Goal: Task Accomplishment & Management: Complete application form

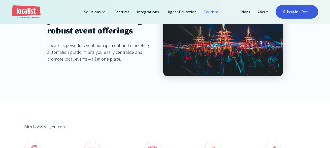
scroll to position [126, 0]
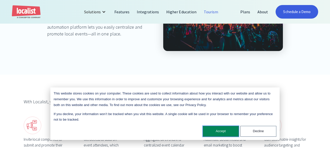
click at [225, 131] on button "Accept" at bounding box center [221, 131] width 36 height 11
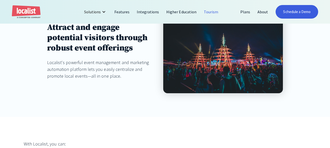
scroll to position [76, 0]
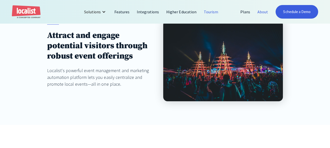
click at [263, 13] on link "About" at bounding box center [263, 12] width 18 height 12
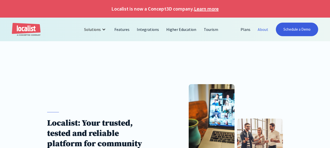
click at [209, 9] on link "Learn more" at bounding box center [206, 9] width 25 height 8
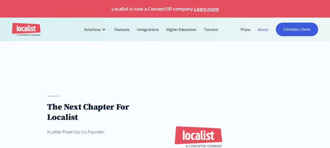
click at [262, 30] on link "About" at bounding box center [263, 29] width 18 height 12
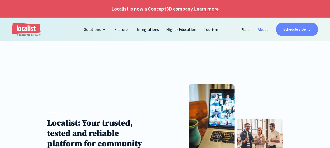
click at [296, 31] on link "Schedule a Demo" at bounding box center [297, 30] width 42 height 14
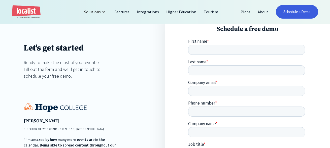
scroll to position [50, 0]
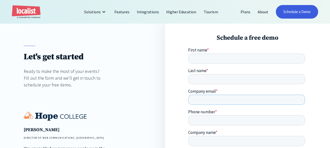
click at [193, 95] on input "Company email *" at bounding box center [246, 100] width 117 height 10
click at [193, 59] on input "First name *" at bounding box center [246, 59] width 117 height 10
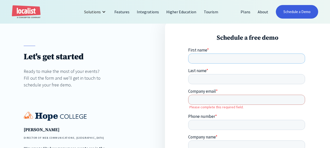
type input "Cameron"
type input "Mein"
type input "cmein44@gmail.com"
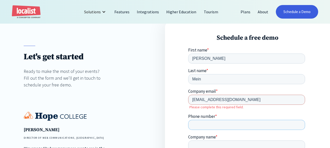
type input "6045309110"
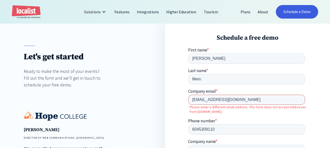
click at [233, 95] on input "cmein44@gmail.com" at bounding box center [246, 100] width 117 height 10
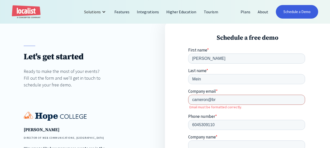
type input "cameron@britishcolumbia.com"
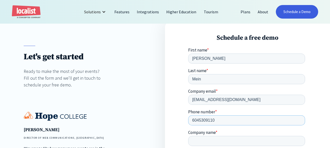
click at [276, 116] on input "6045309110" at bounding box center [246, 121] width 117 height 10
type input "6043417881"
click at [225, 136] on input "Company name *" at bounding box center [246, 141] width 117 height 10
type input "Britishcolumbia.com"
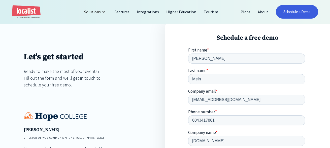
type input "M"
type input "Sales and Marketing"
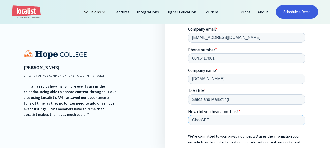
scroll to position [126, 0]
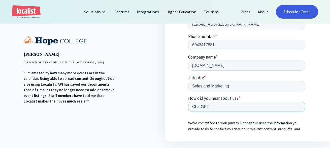
type input "ChatGPT"
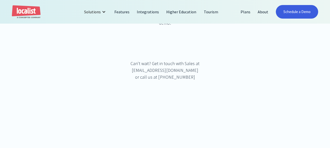
scroll to position [126, 0]
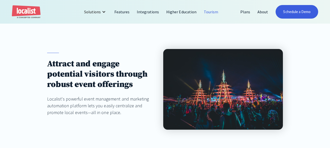
scroll to position [50, 0]
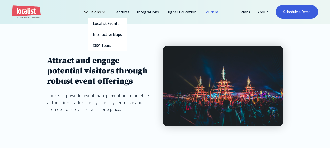
click at [90, 11] on div "Solutions" at bounding box center [92, 12] width 17 height 6
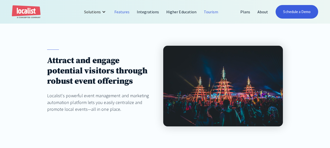
click at [120, 11] on link "Features" at bounding box center [122, 12] width 22 height 12
